Goal: Use online tool/utility: Use online tool/utility

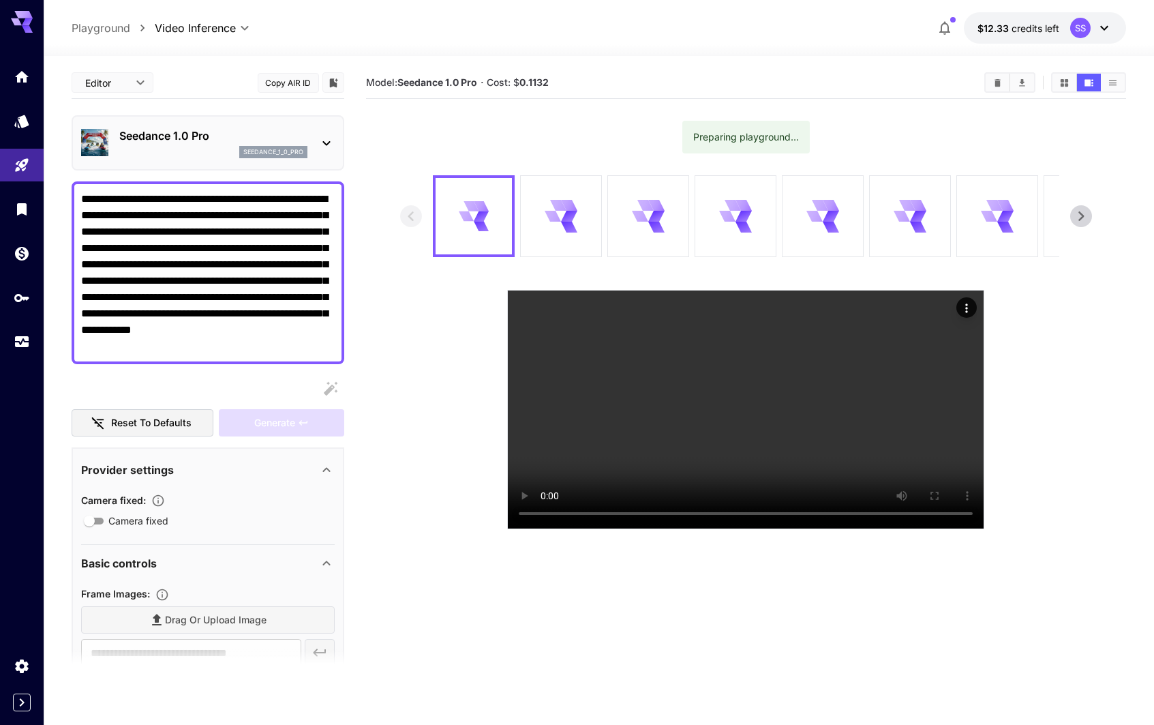
click at [1063, 81] on icon "Show media in grid view" at bounding box center [1064, 81] width 7 height 7
click at [1059, 82] on button "Show media in grid view" at bounding box center [1065, 83] width 24 height 18
